Goal: Find specific page/section: Find specific page/section

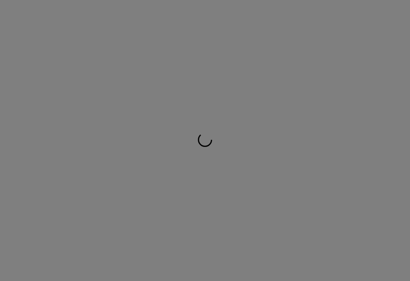
click at [151, 78] on div at bounding box center [205, 140] width 410 height 281
